Goal: Find specific page/section: Find specific page/section

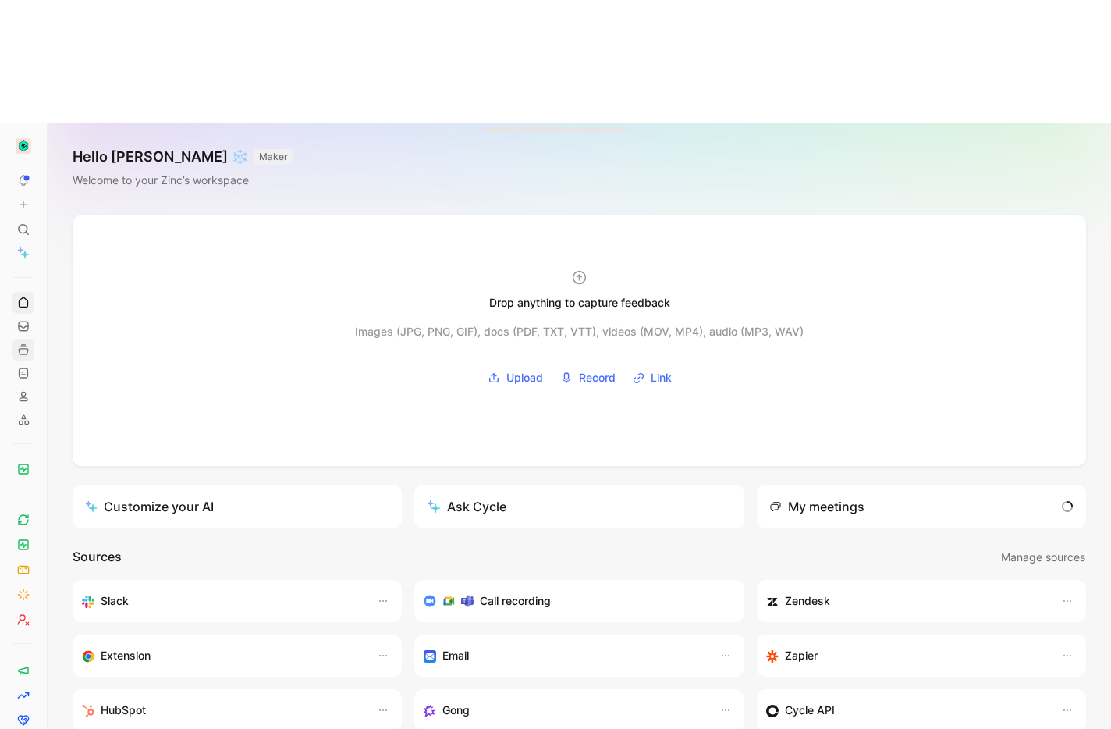
click at [14, 339] on link at bounding box center [23, 350] width 22 height 22
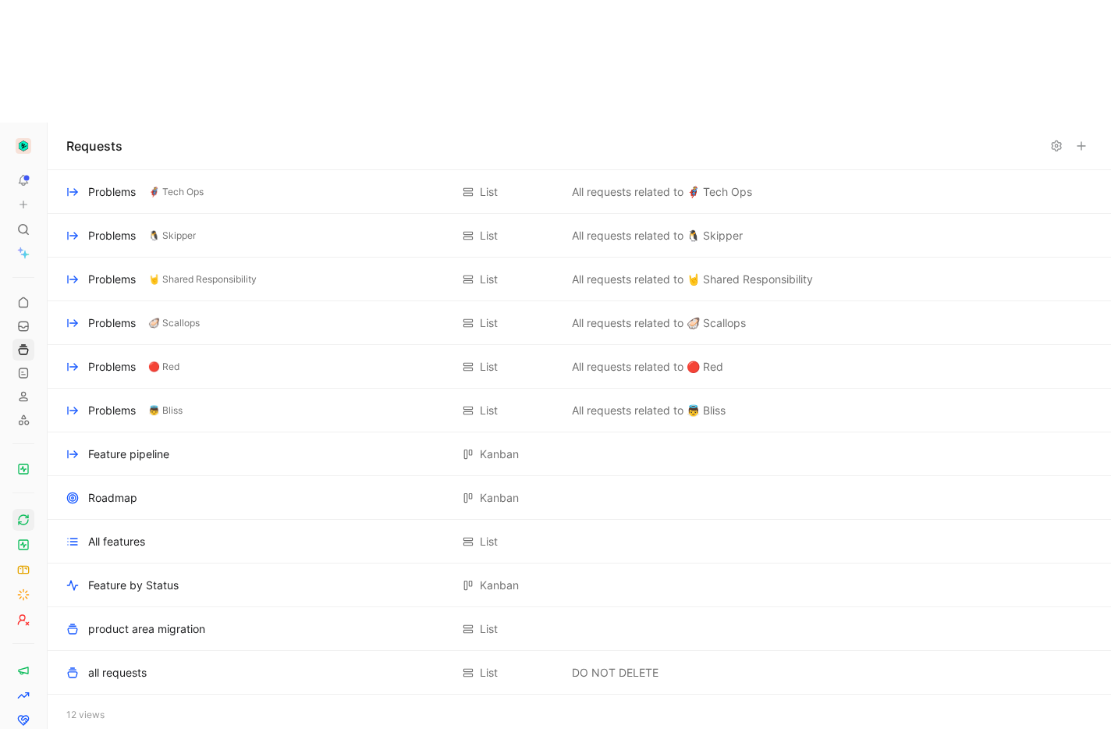
click at [27, 514] on icon at bounding box center [23, 520] width 12 height 12
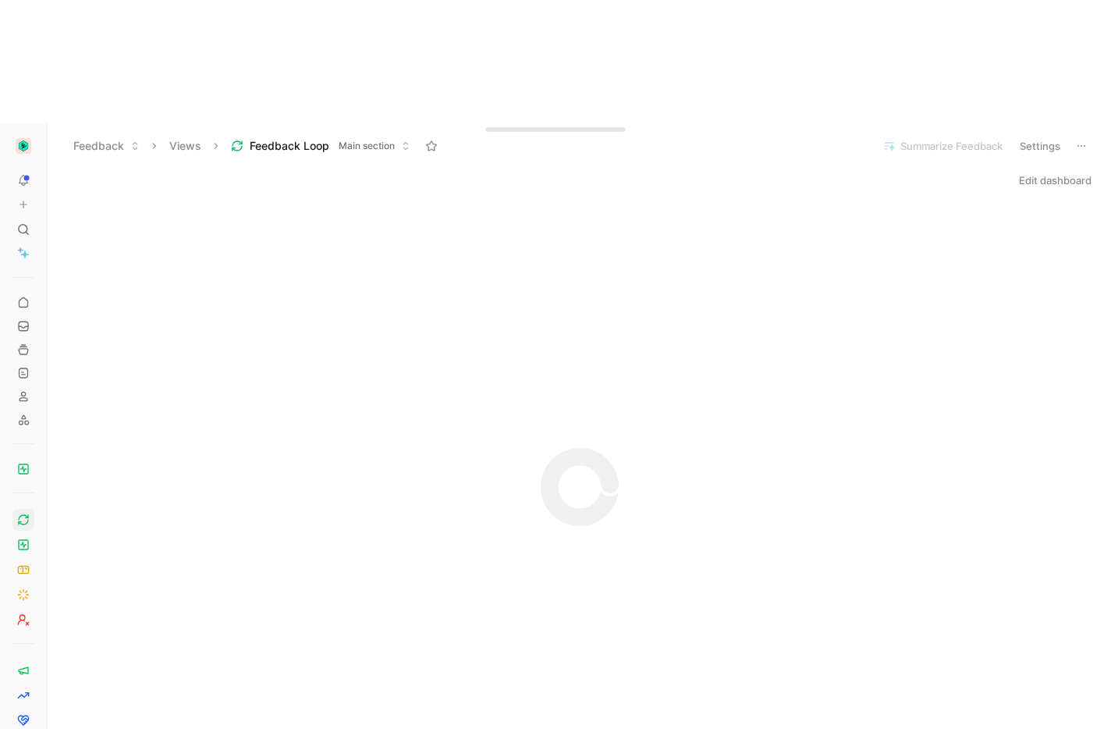
click at [375, 134] on button "Feedback Loop Main section" at bounding box center [321, 145] width 194 height 23
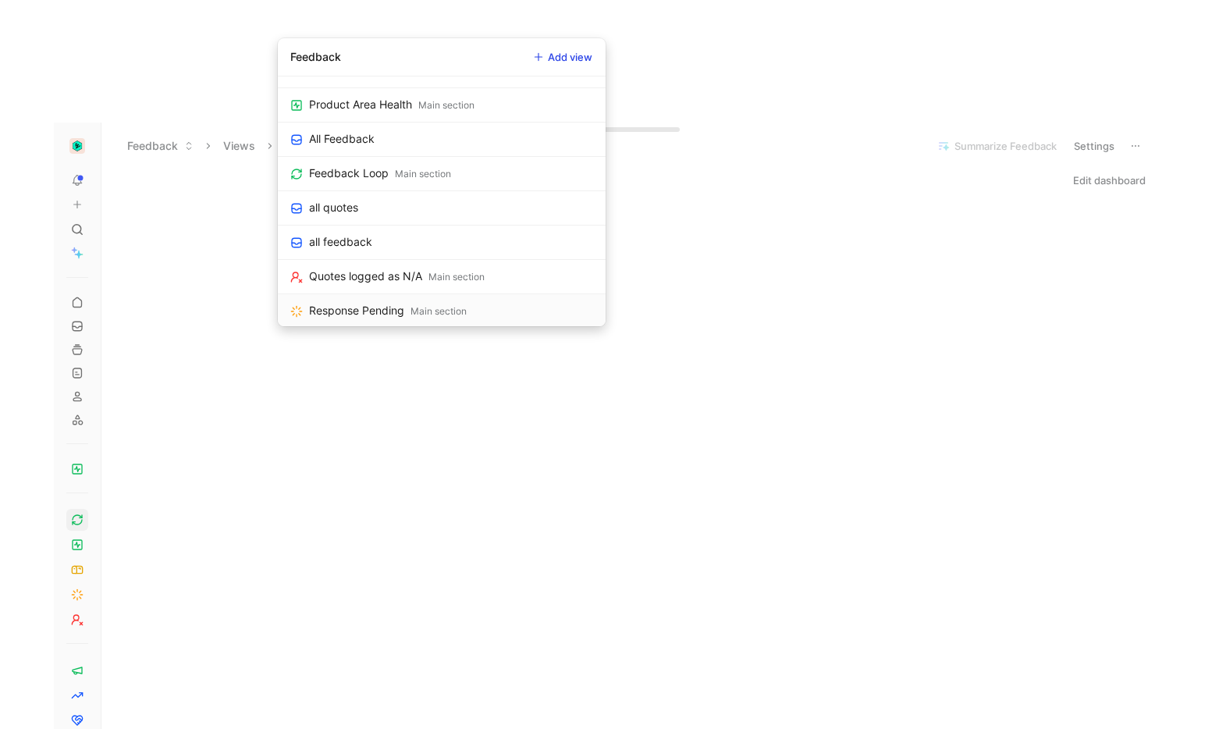
scroll to position [849, 0]
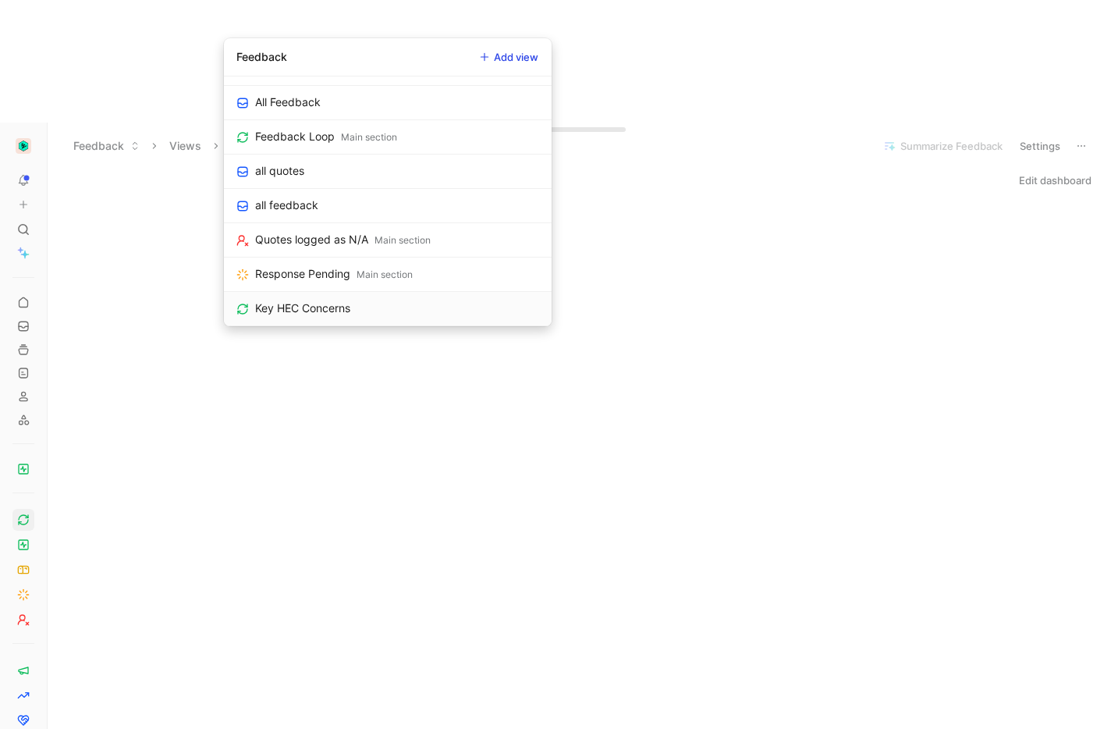
click at [364, 298] on link "Key HEC Concerns" at bounding box center [388, 309] width 328 height 34
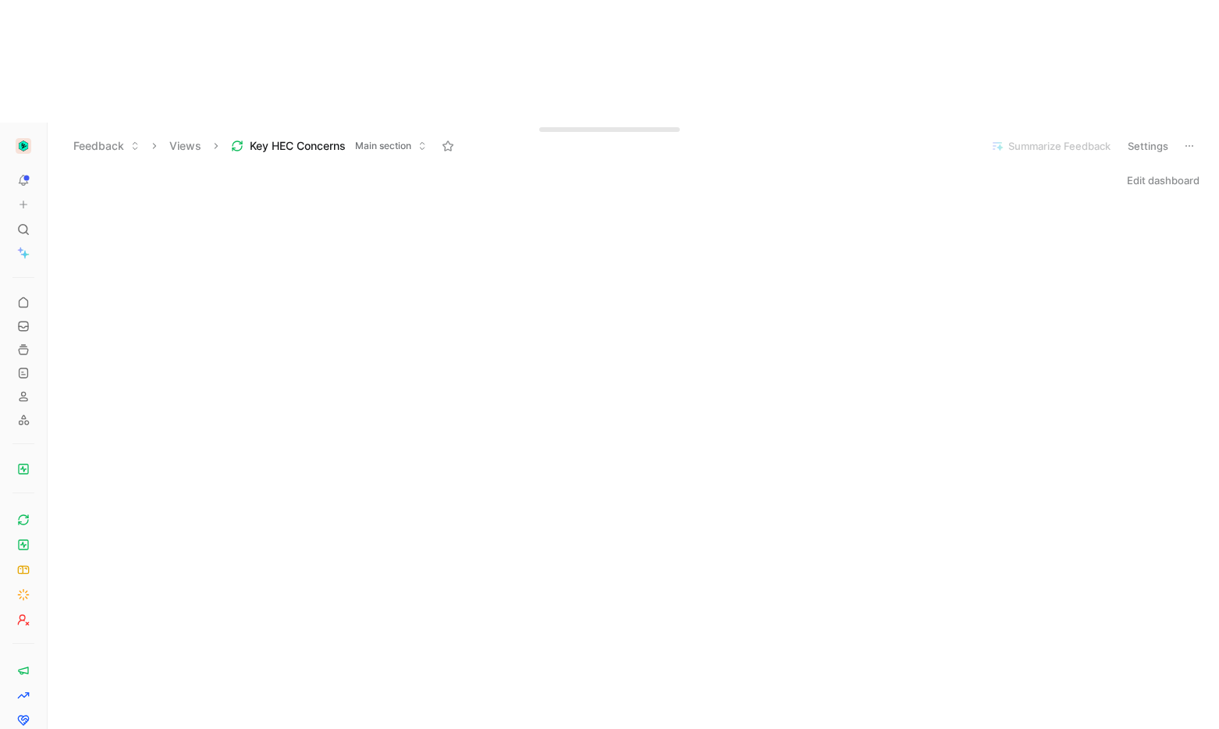
click at [1111, 169] on button "Edit dashboard" at bounding box center [1163, 180] width 87 height 22
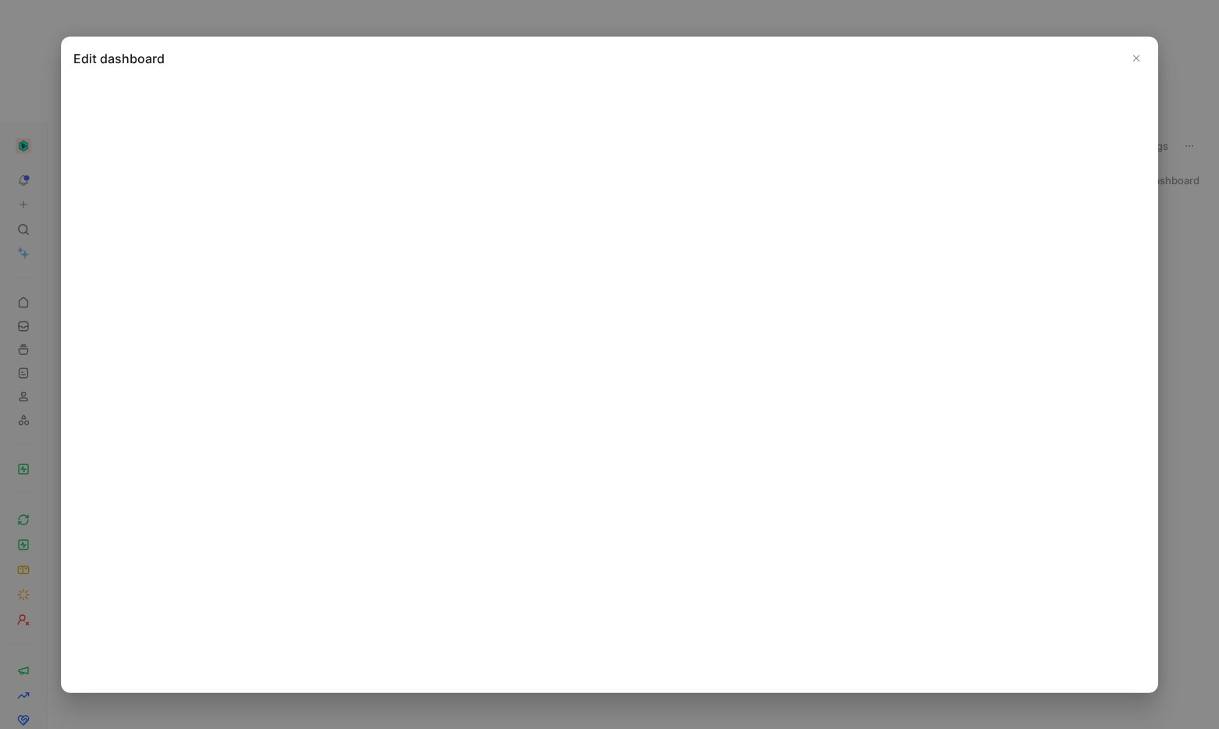
click at [968, 47] on div "Edit dashboard" at bounding box center [609, 365] width 1097 height 656
click at [1111, 63] on icon "Close" at bounding box center [1136, 58] width 11 height 11
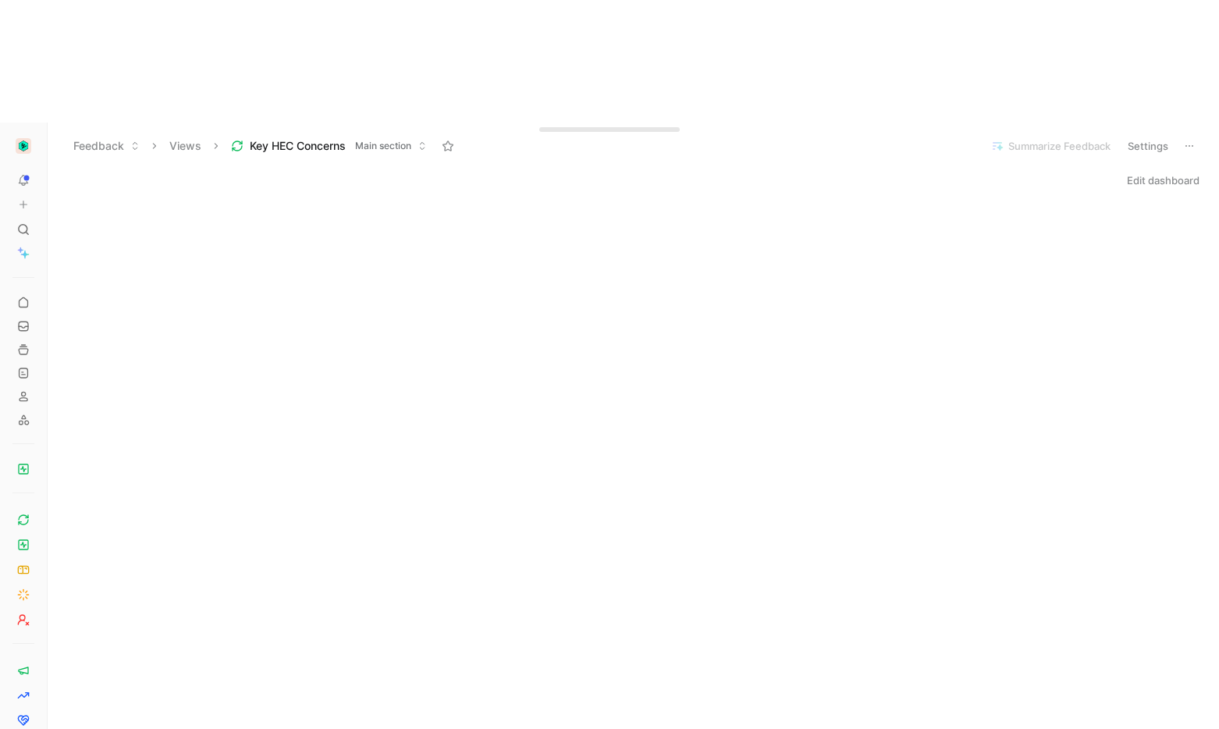
click at [1111, 169] on button "Edit dashboard" at bounding box center [1163, 180] width 87 height 22
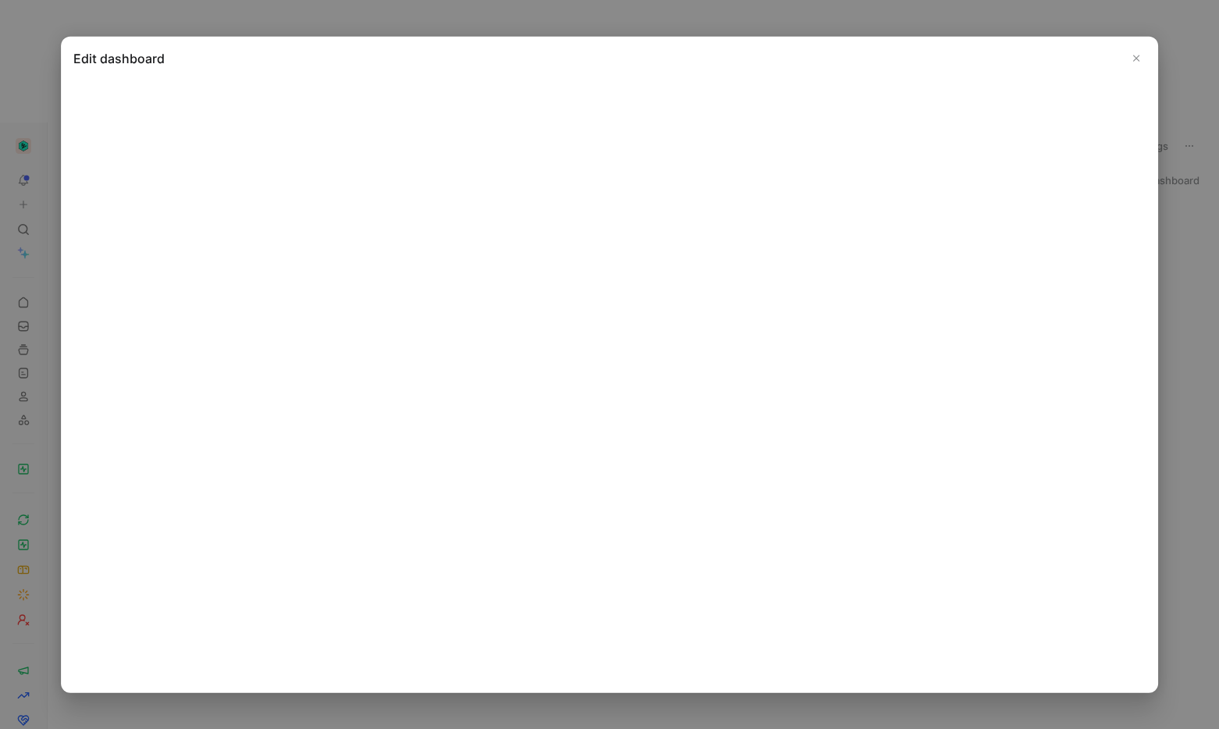
click at [1111, 54] on icon "Close" at bounding box center [1136, 58] width 11 height 11
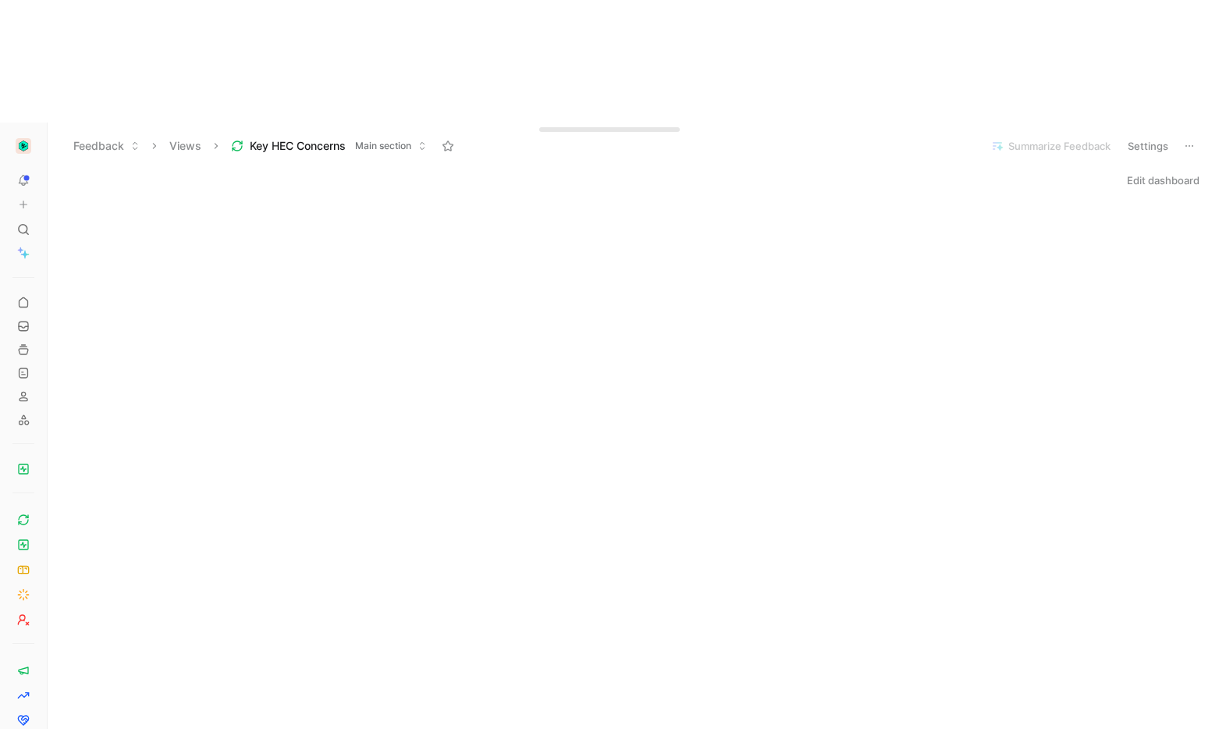
click at [1111, 169] on button "Edit dashboard" at bounding box center [1163, 180] width 87 height 22
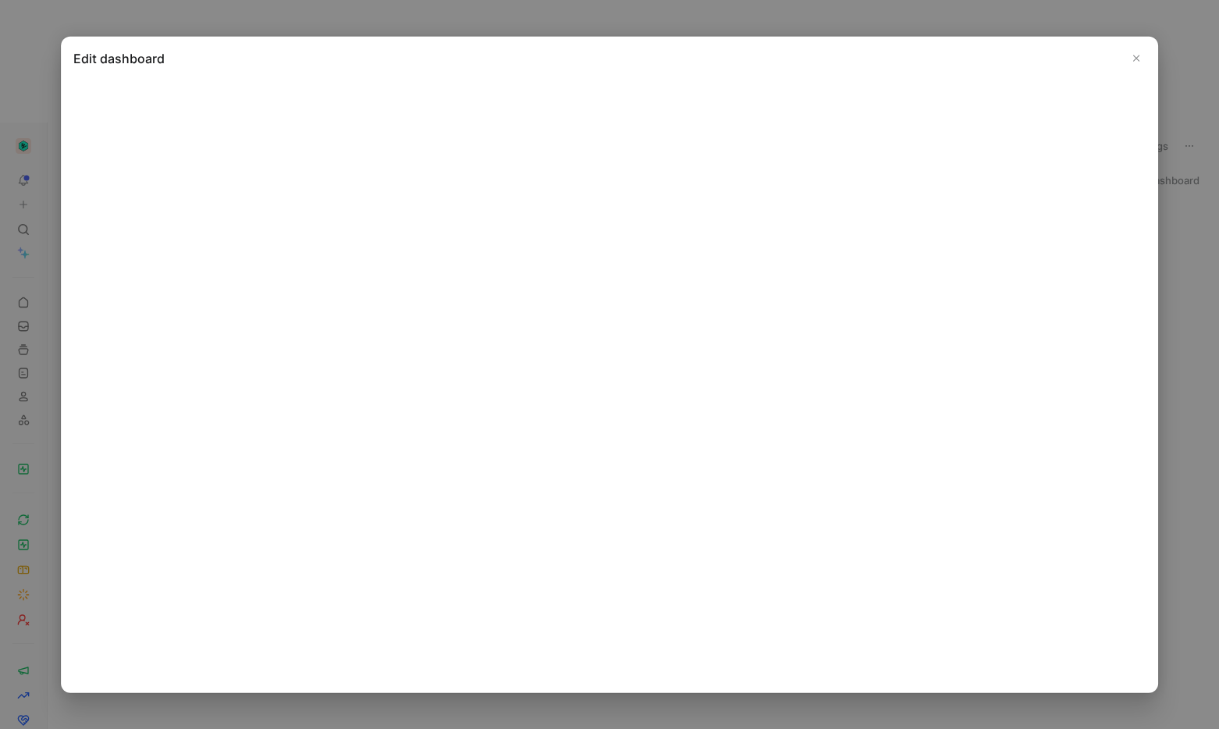
click at [1111, 53] on icon "Close" at bounding box center [1136, 58] width 11 height 11
